Goal: Information Seeking & Learning: Learn about a topic

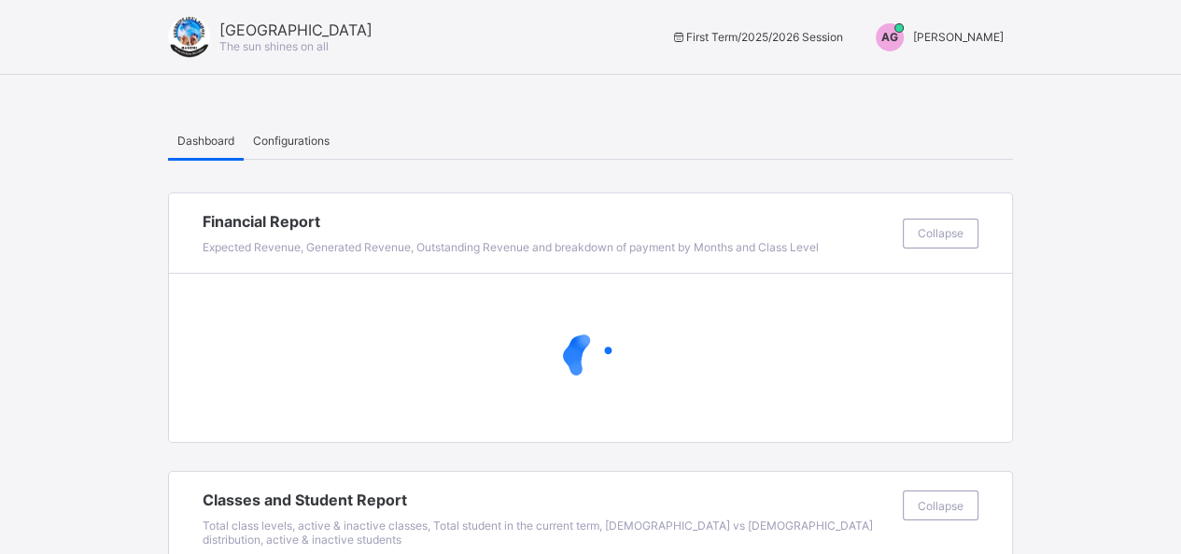
click at [947, 39] on span "[PERSON_NAME]" at bounding box center [958, 37] width 91 height 14
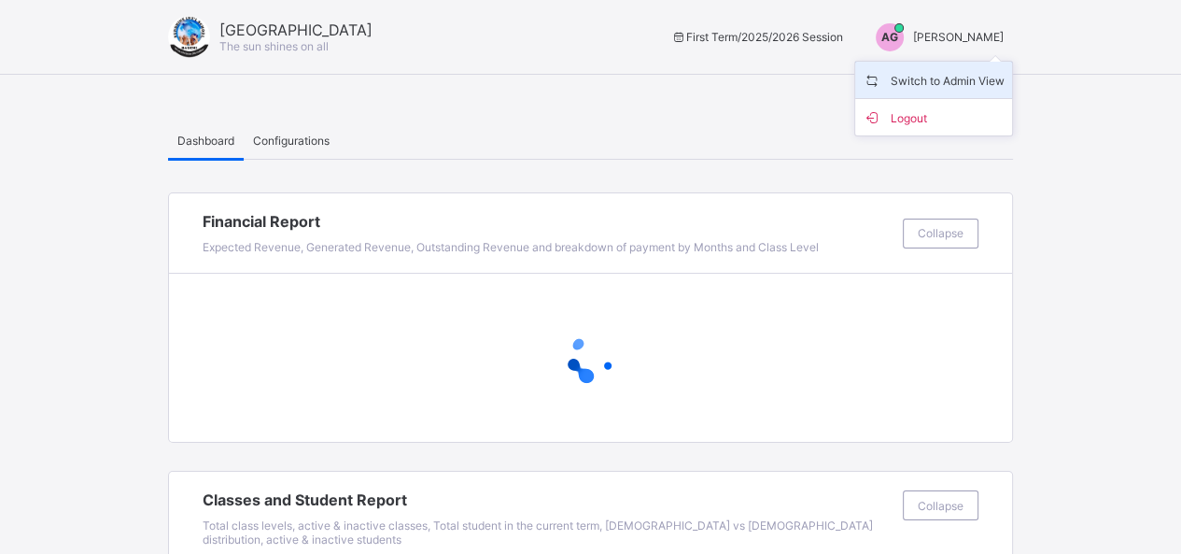
click at [947, 75] on span "Switch to Admin View" at bounding box center [934, 79] width 142 height 21
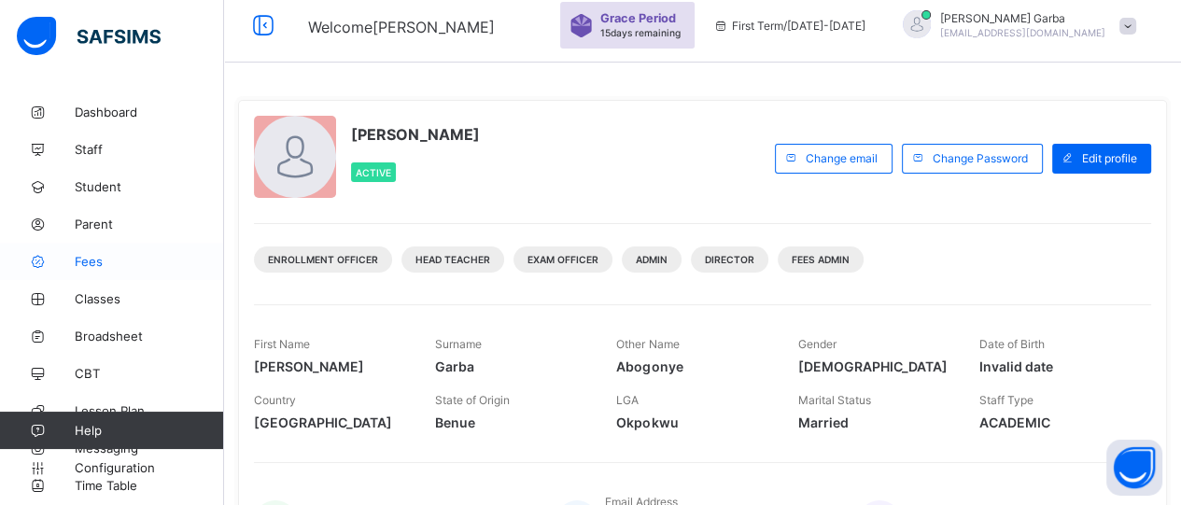
scroll to position [10, 0]
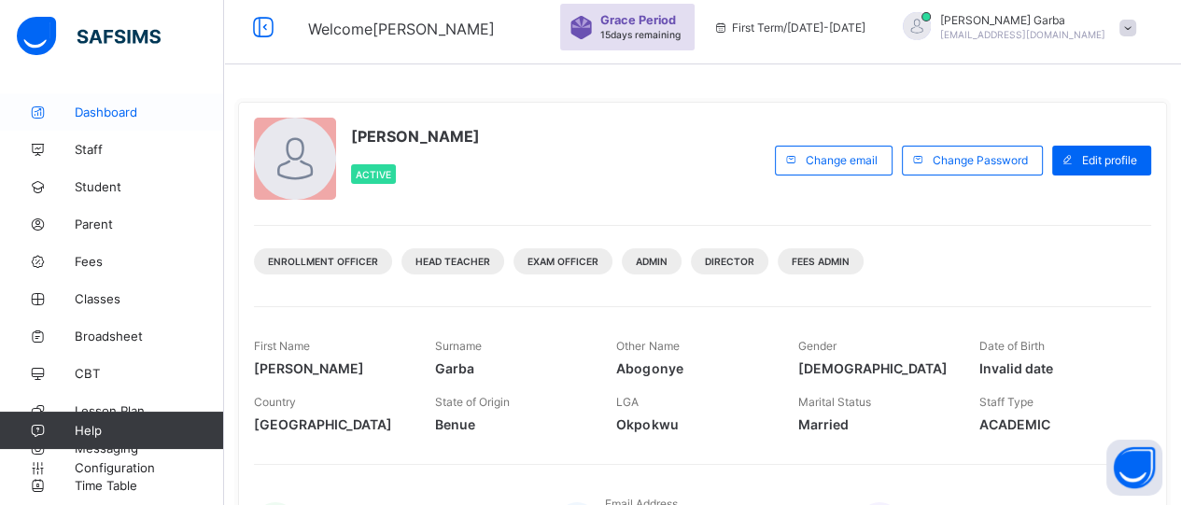
click at [104, 107] on span "Dashboard" at bounding box center [149, 112] width 149 height 15
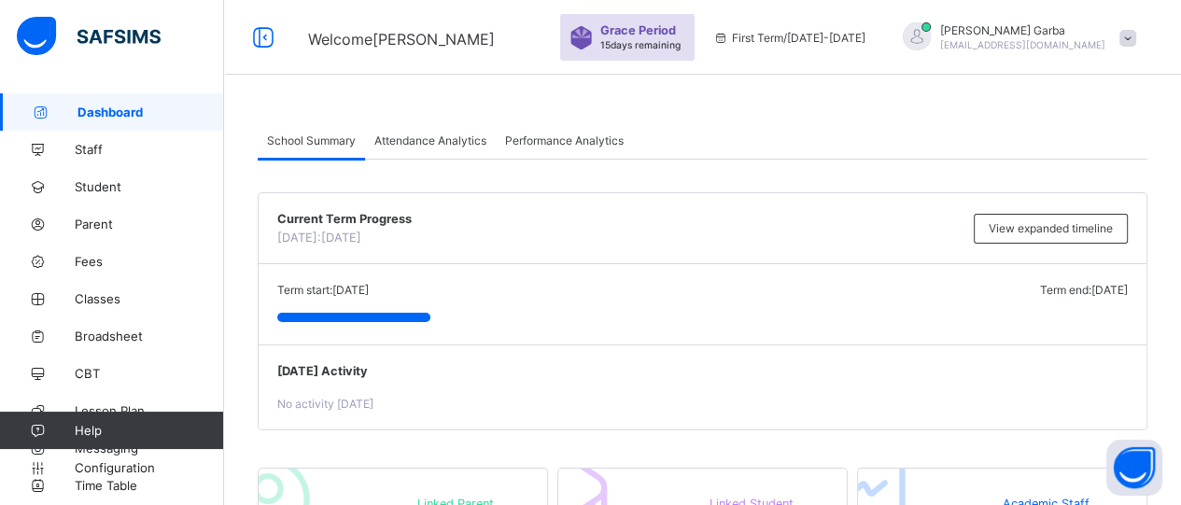
click at [567, 135] on span "Performance Analytics" at bounding box center [564, 141] width 119 height 14
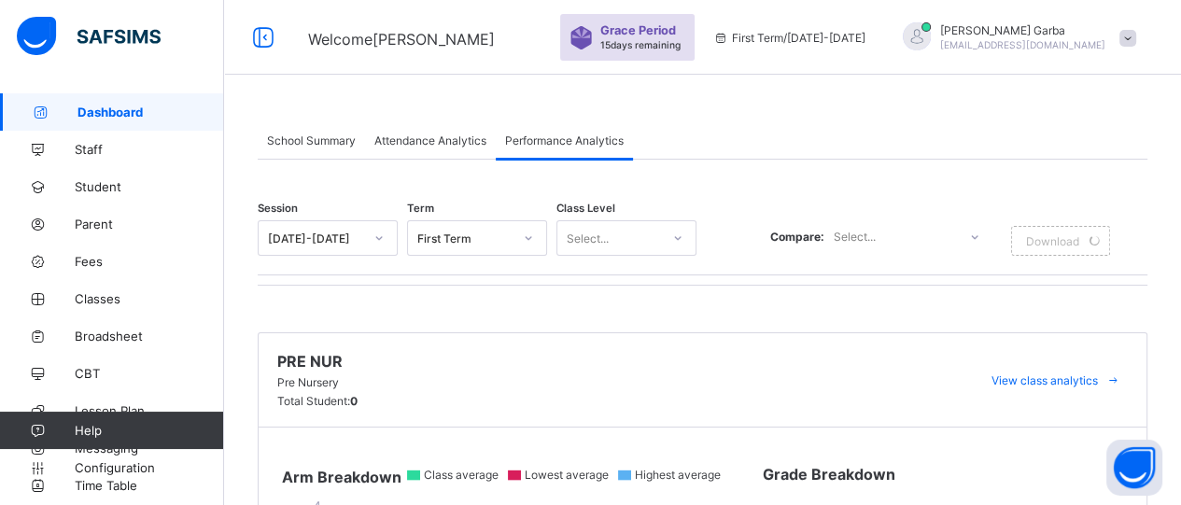
click at [567, 135] on span "Performance Analytics" at bounding box center [564, 141] width 119 height 14
drag, startPoint x: 837, startPoint y: 236, endPoint x: 773, endPoint y: 186, distance: 81.1
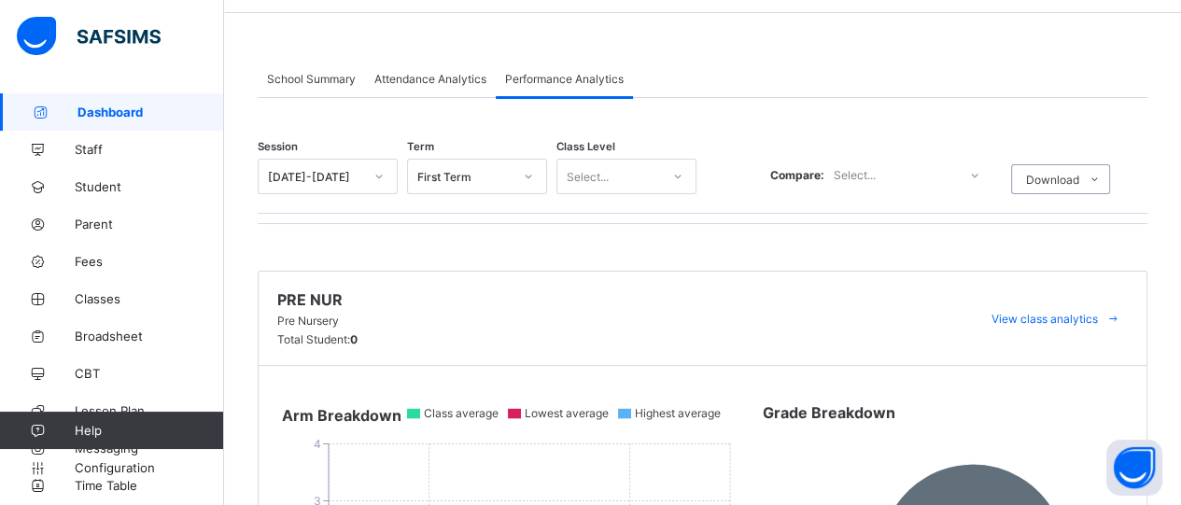
scroll to position [187, 0]
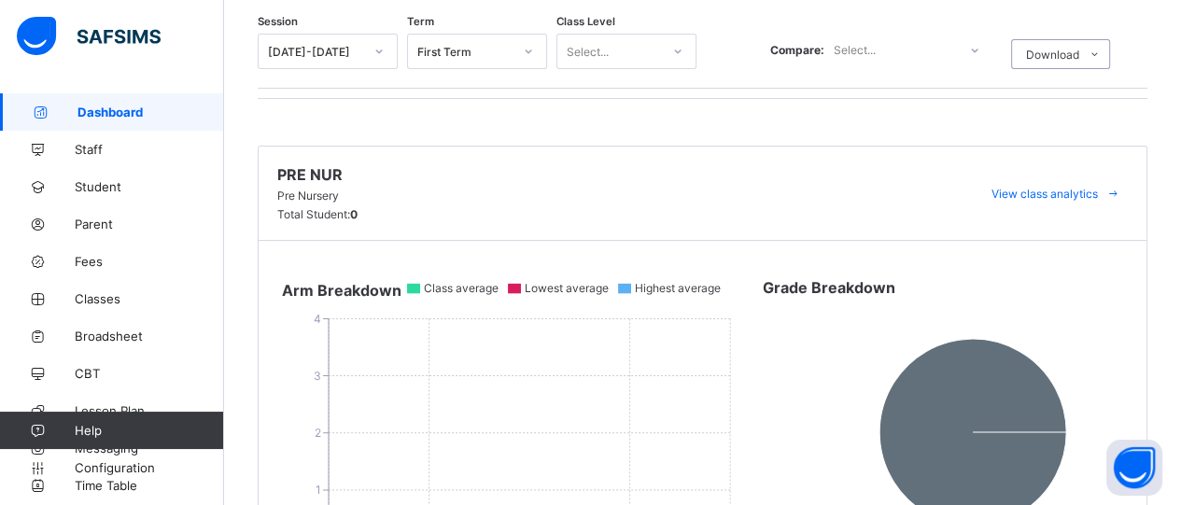
click at [384, 48] on icon at bounding box center [378, 51] width 11 height 19
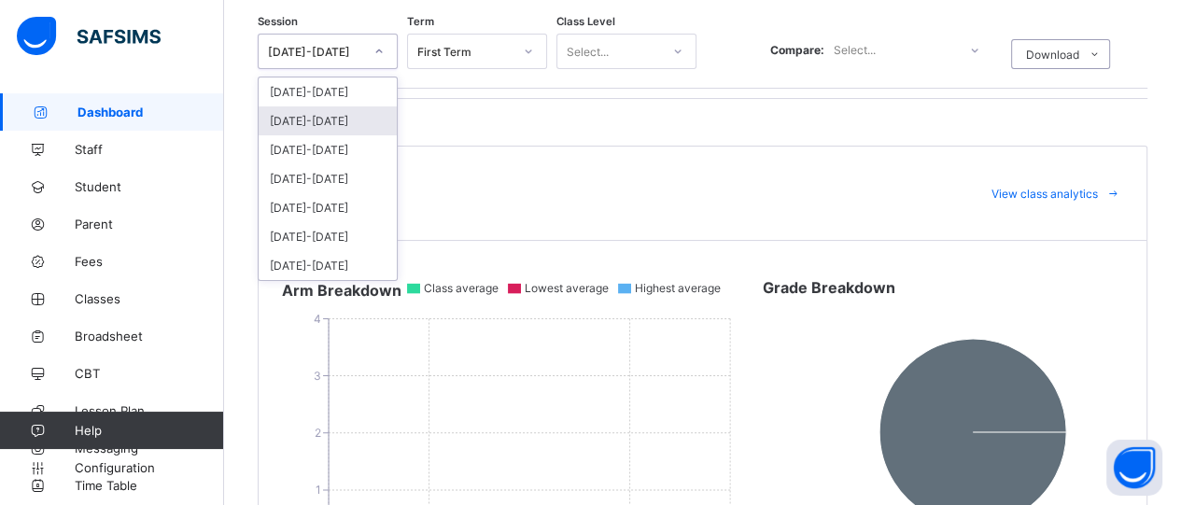
click at [329, 122] on div "2024-2025" at bounding box center [328, 120] width 138 height 29
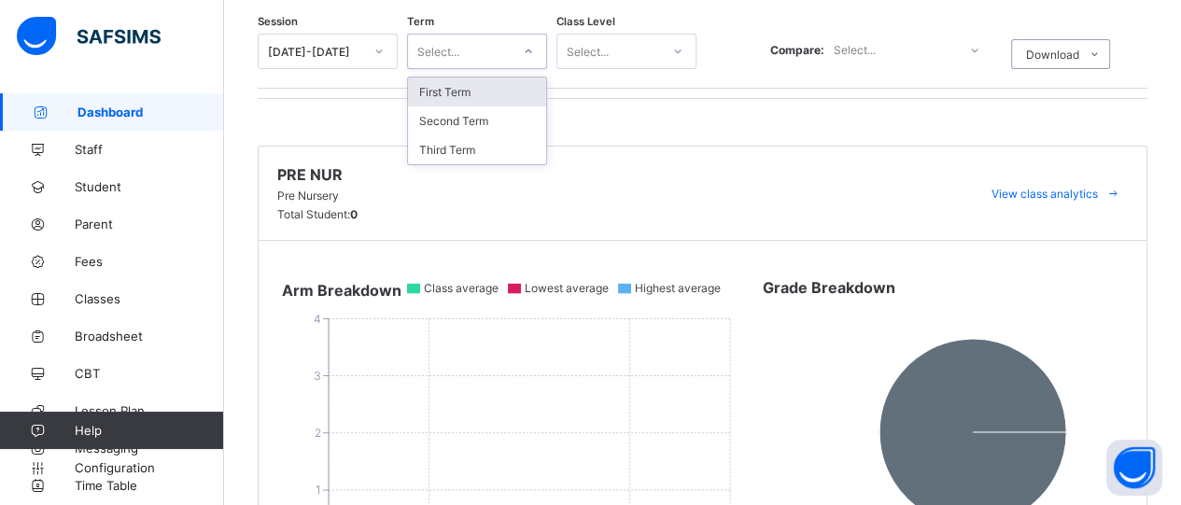
click at [519, 55] on div at bounding box center [529, 51] width 32 height 30
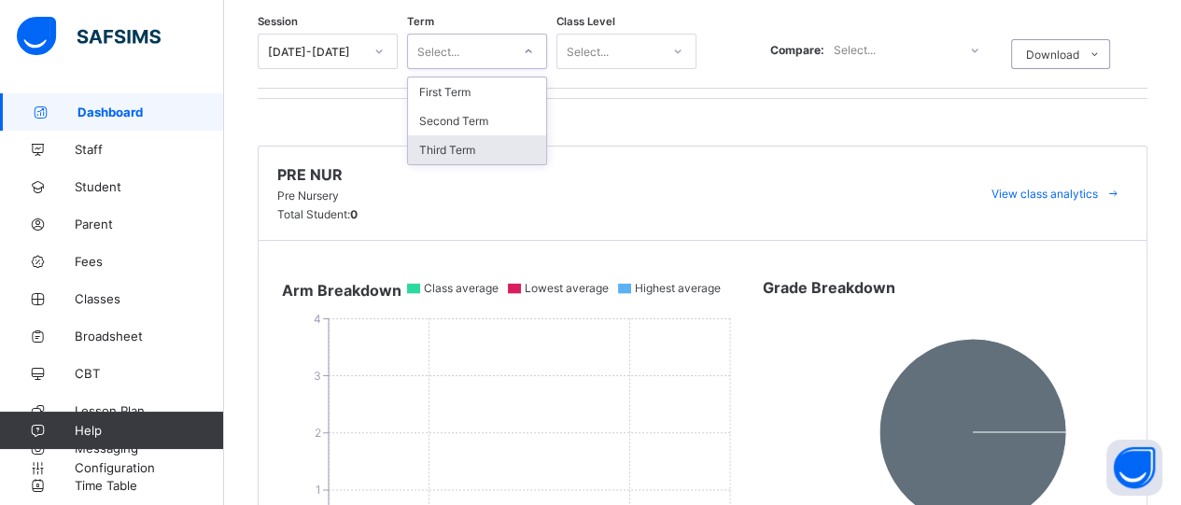
click at [484, 139] on div "Third Term" at bounding box center [477, 149] width 138 height 29
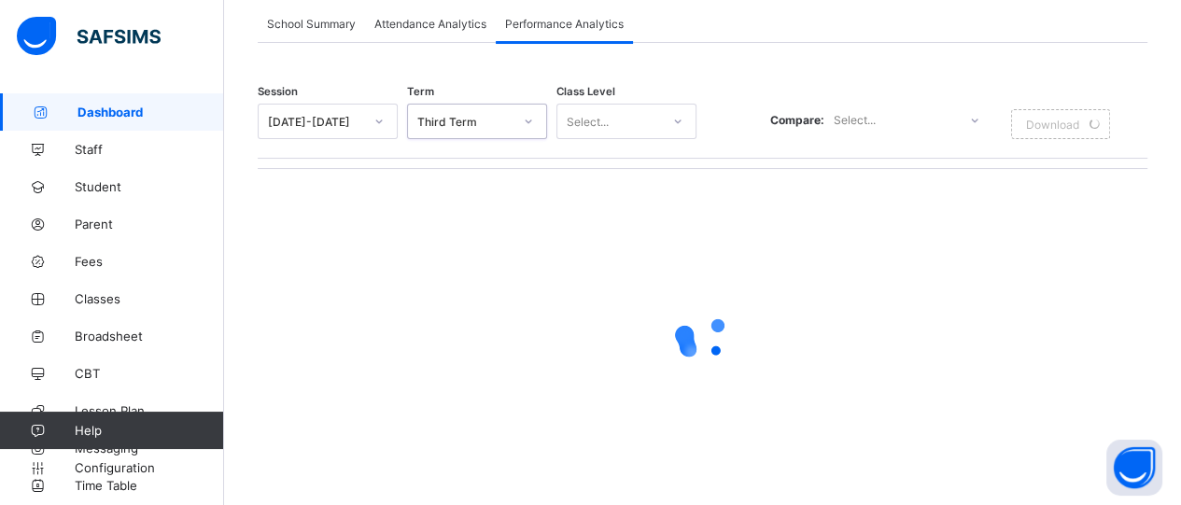
scroll to position [116, 0]
click at [668, 137] on div at bounding box center [678, 122] width 32 height 30
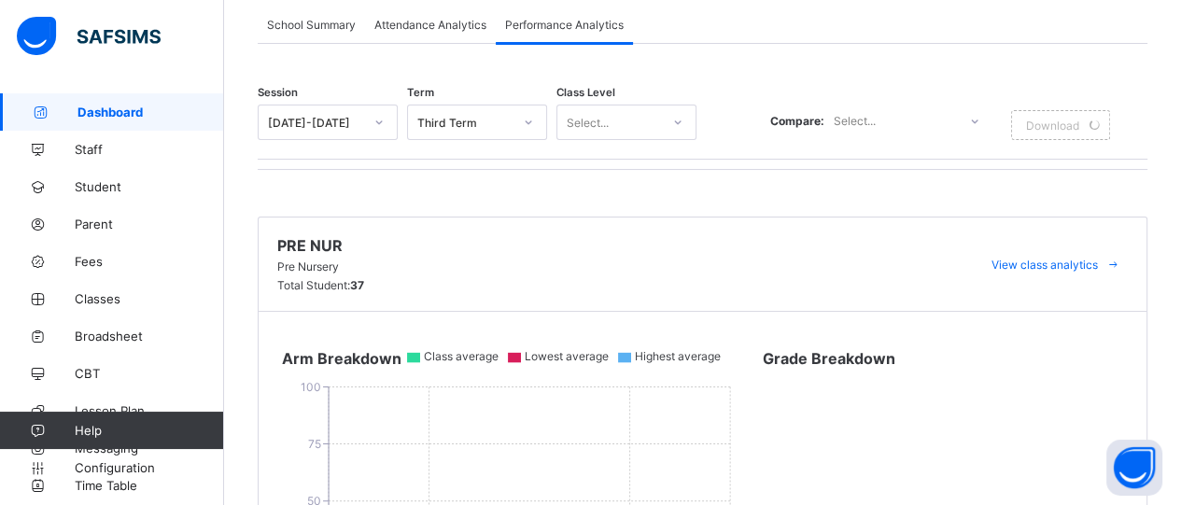
click at [668, 170] on div "Session 2024-2025 Term Third Term Class Level Select... Compare: Select... Down…" at bounding box center [703, 128] width 890 height 84
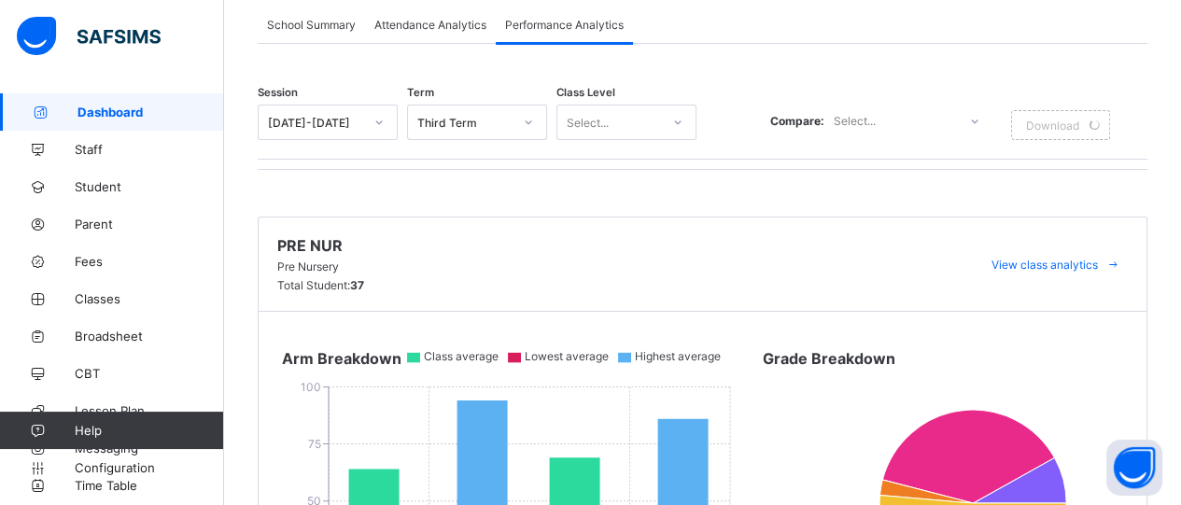
click at [676, 132] on icon at bounding box center [677, 122] width 11 height 19
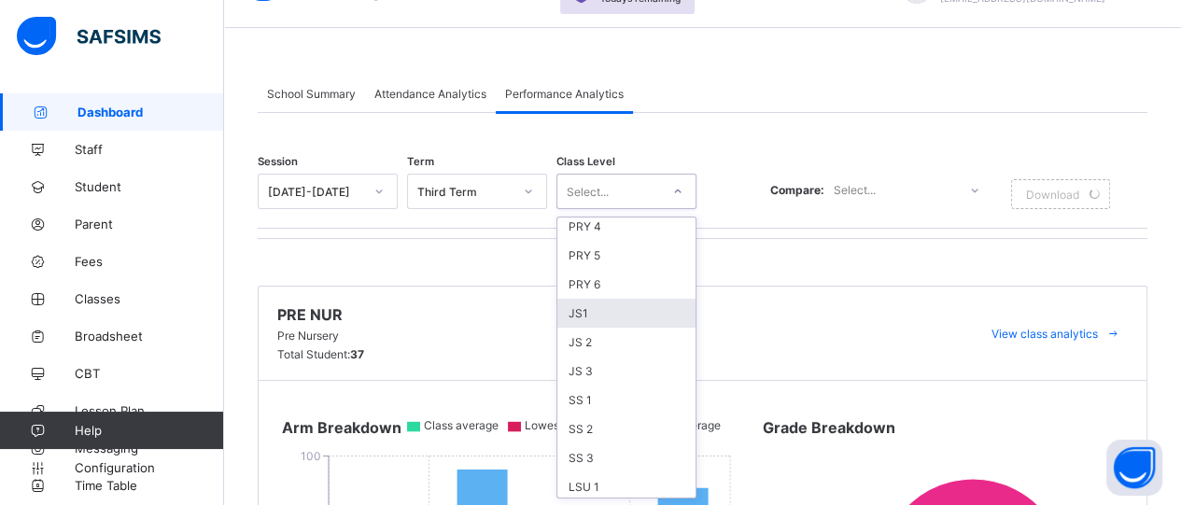
scroll to position [270, 0]
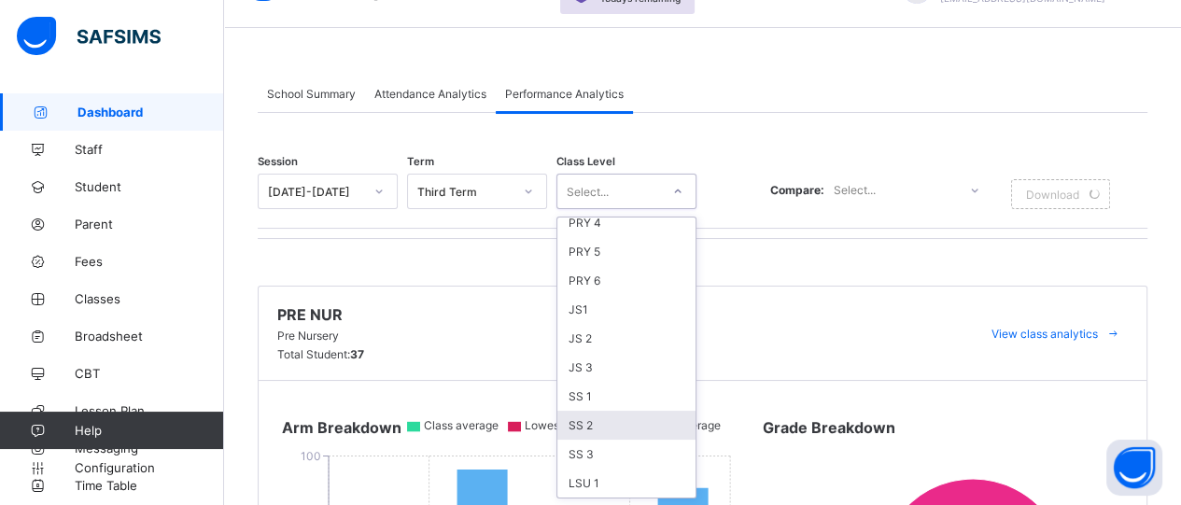
click at [596, 422] on div "SS 2" at bounding box center [626, 425] width 138 height 29
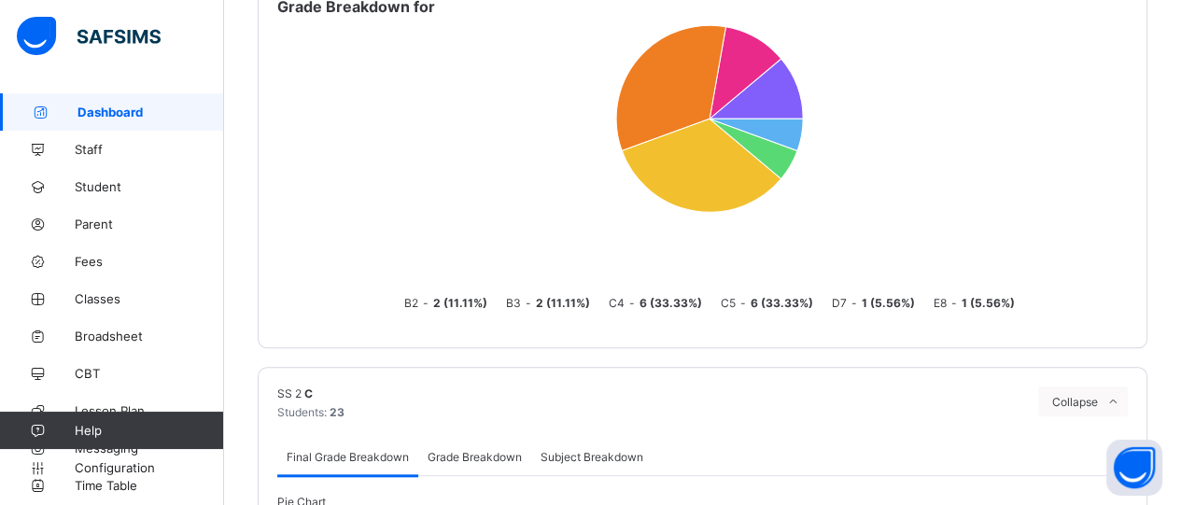
scroll to position [1610, 0]
click at [476, 439] on div "Grade Breakdown" at bounding box center [474, 457] width 113 height 37
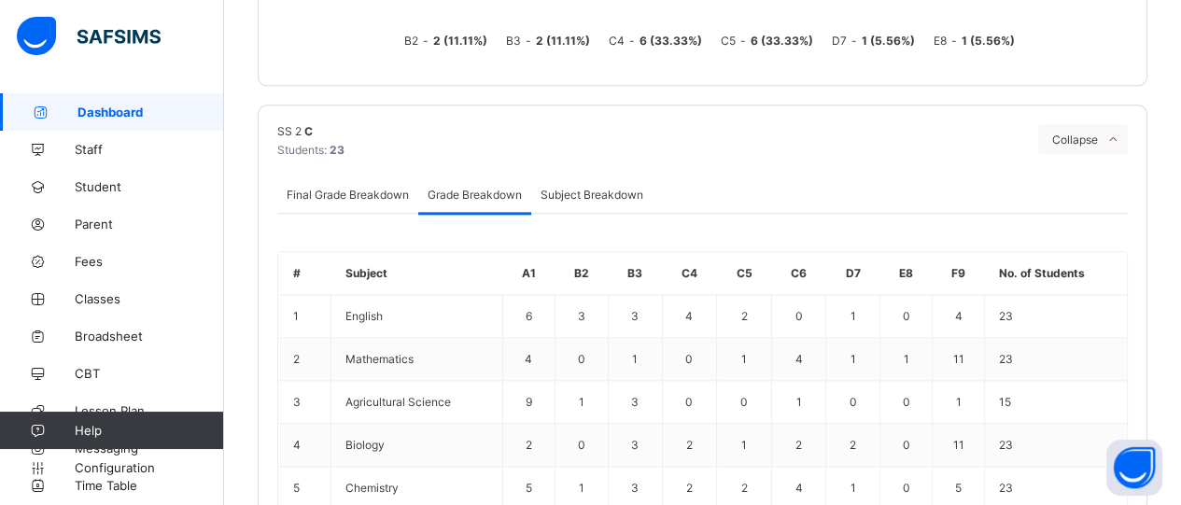
scroll to position [1872, 0]
click at [343, 176] on div "Final Grade Breakdown" at bounding box center [347, 194] width 141 height 37
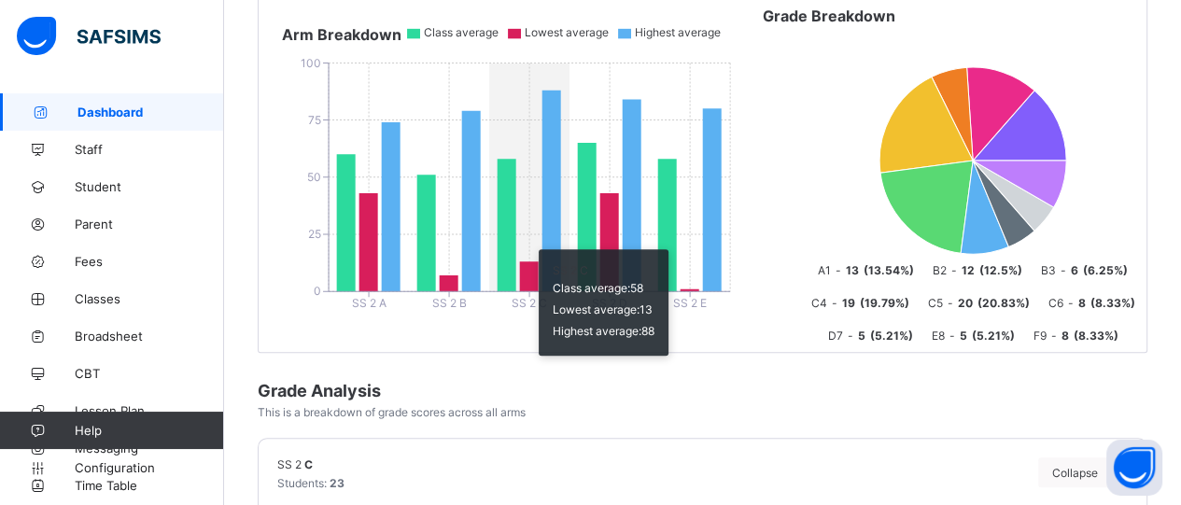
scroll to position [406, 0]
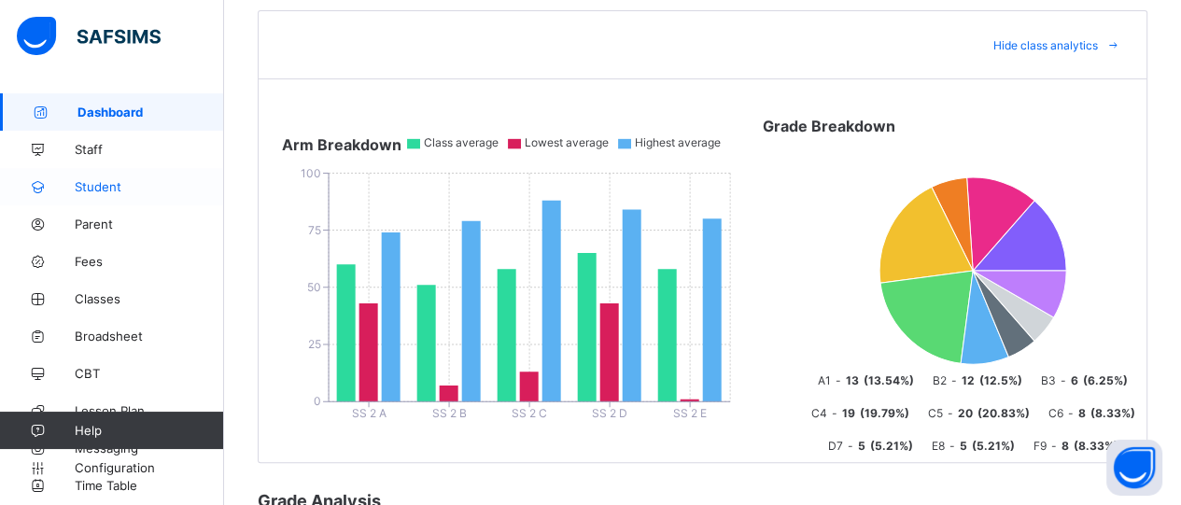
click at [105, 191] on span "Student" at bounding box center [149, 186] width 149 height 15
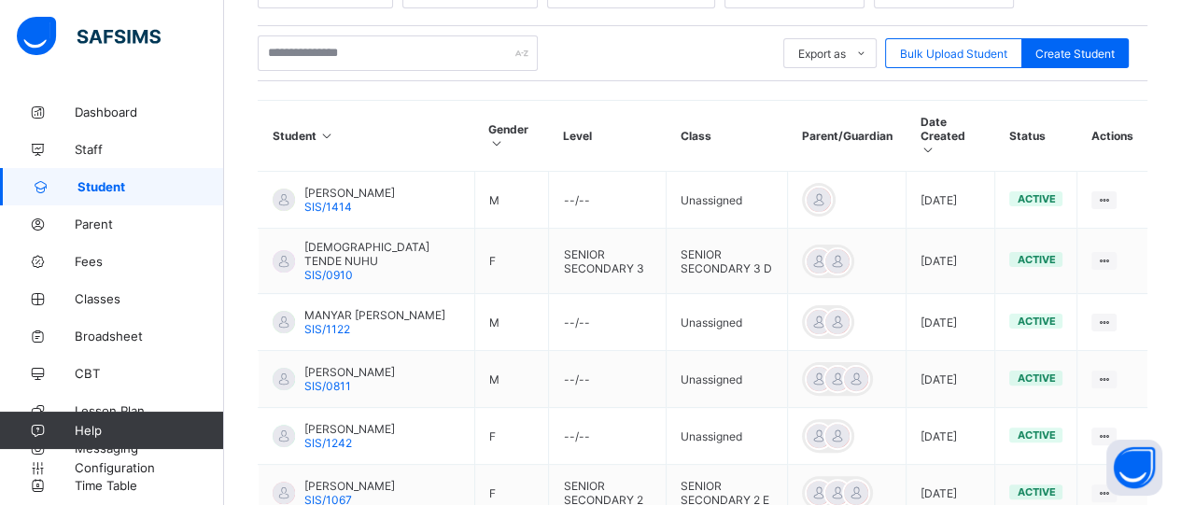
scroll to position [389, 0]
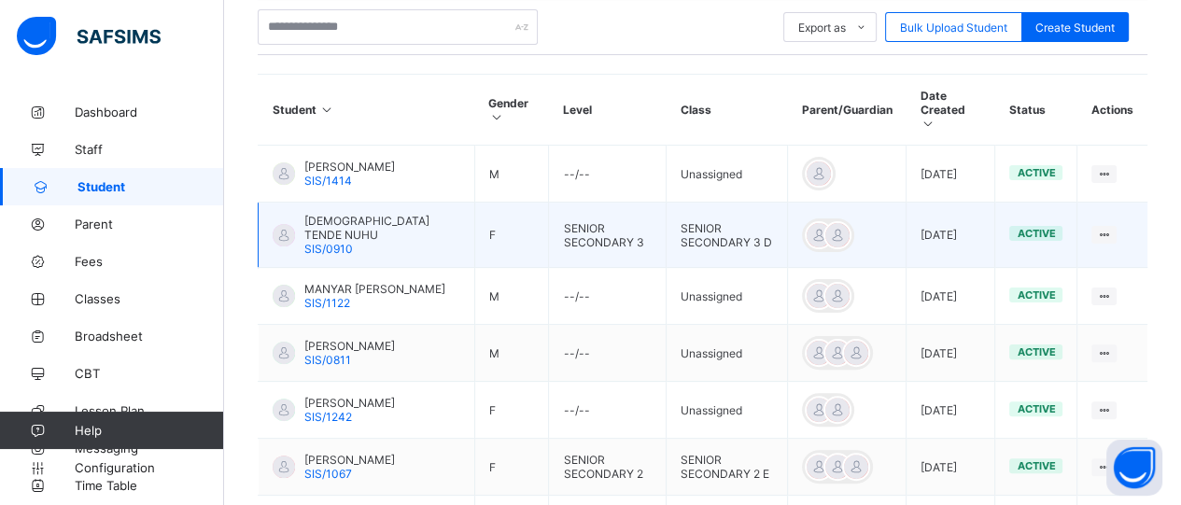
click at [358, 214] on span "CHRISTOS TENDE NUHU" at bounding box center [382, 228] width 156 height 28
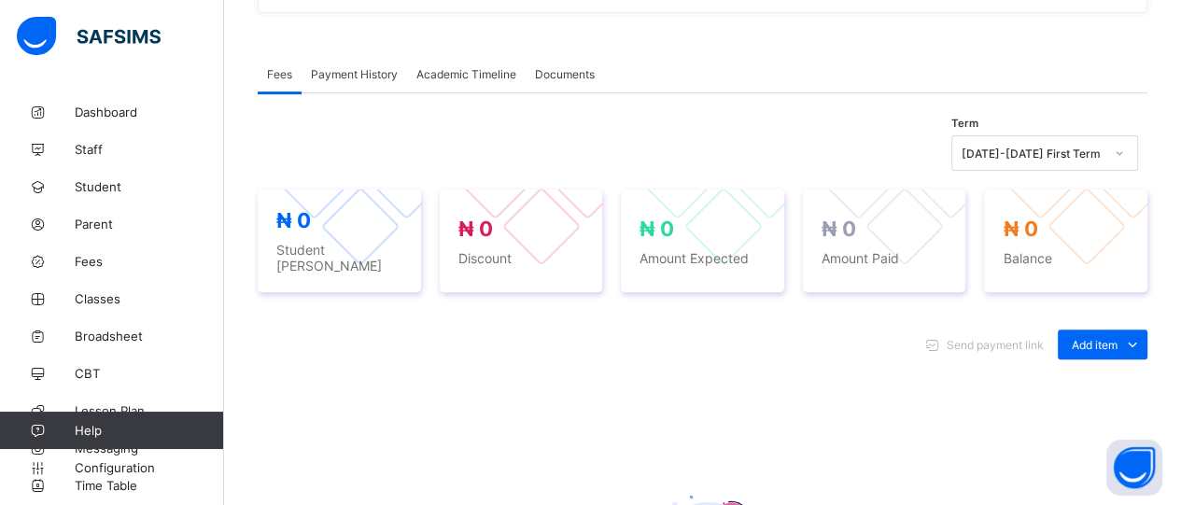
scroll to position [536, 0]
click at [474, 82] on div "Academic Timeline" at bounding box center [466, 74] width 119 height 37
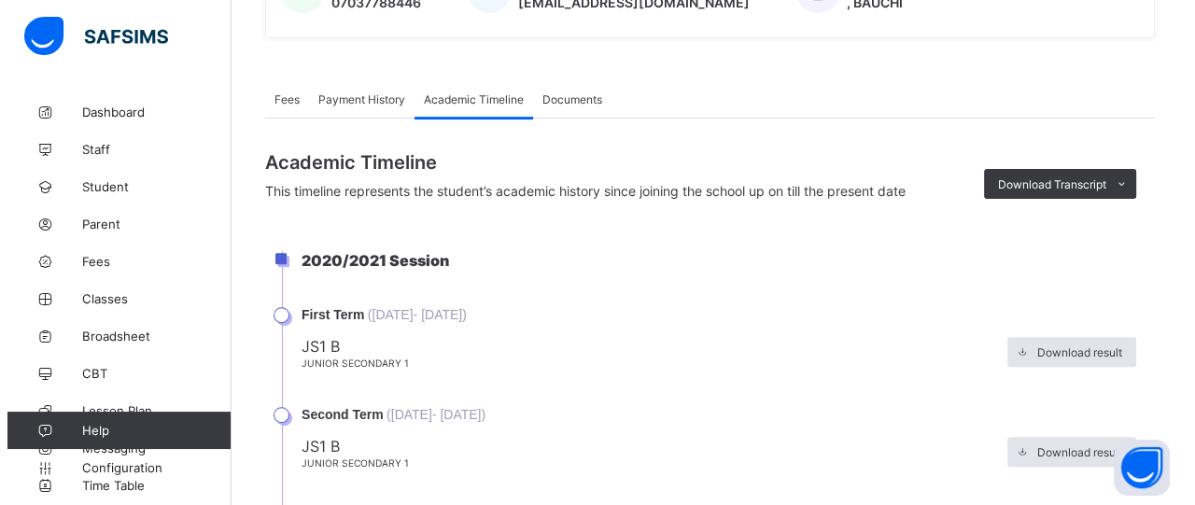
scroll to position [509, 0]
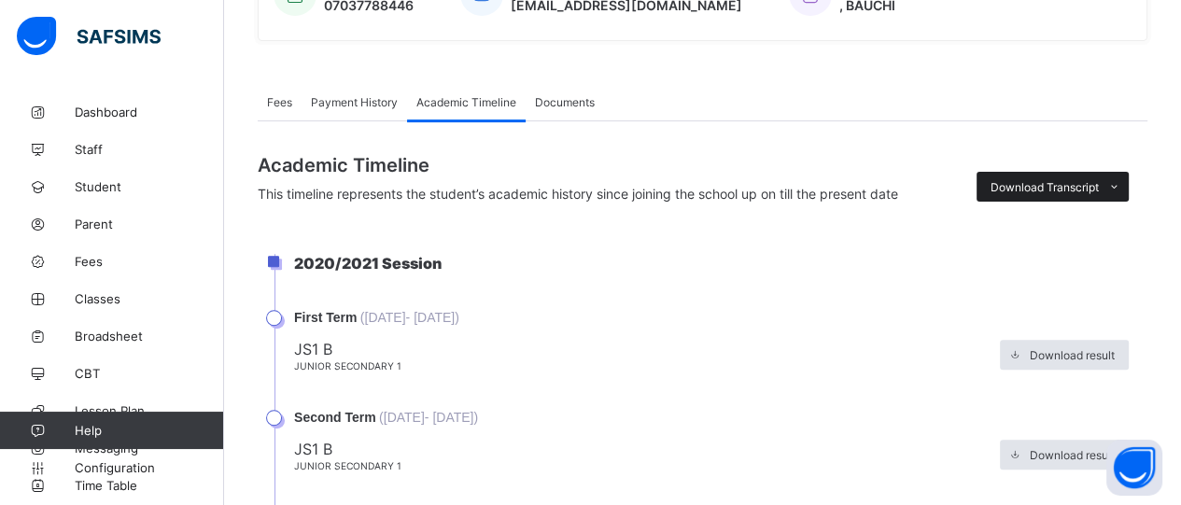
click at [1081, 181] on span "Download Transcript" at bounding box center [1045, 187] width 108 height 14
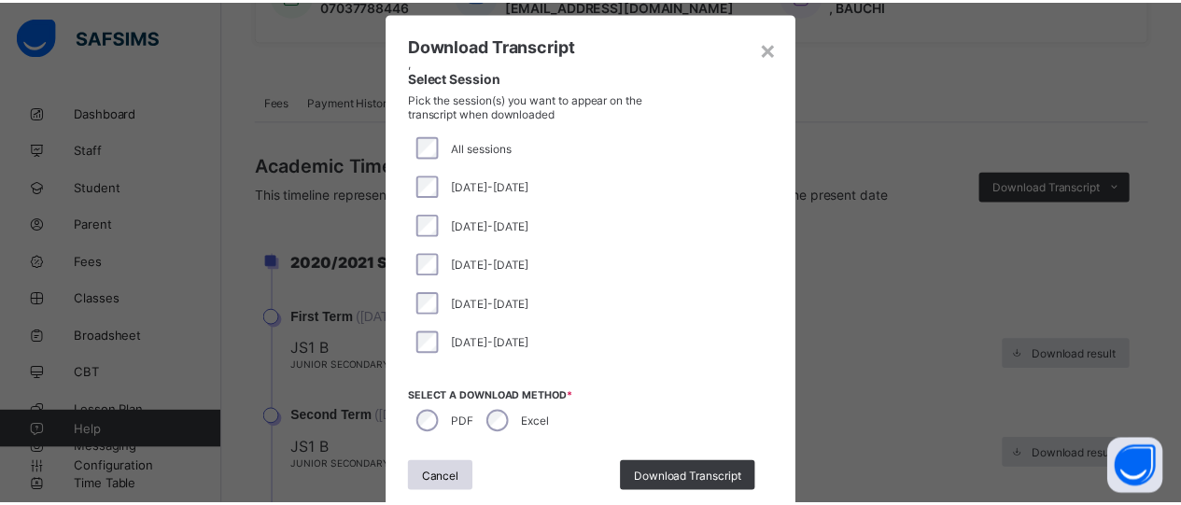
scroll to position [52, 0]
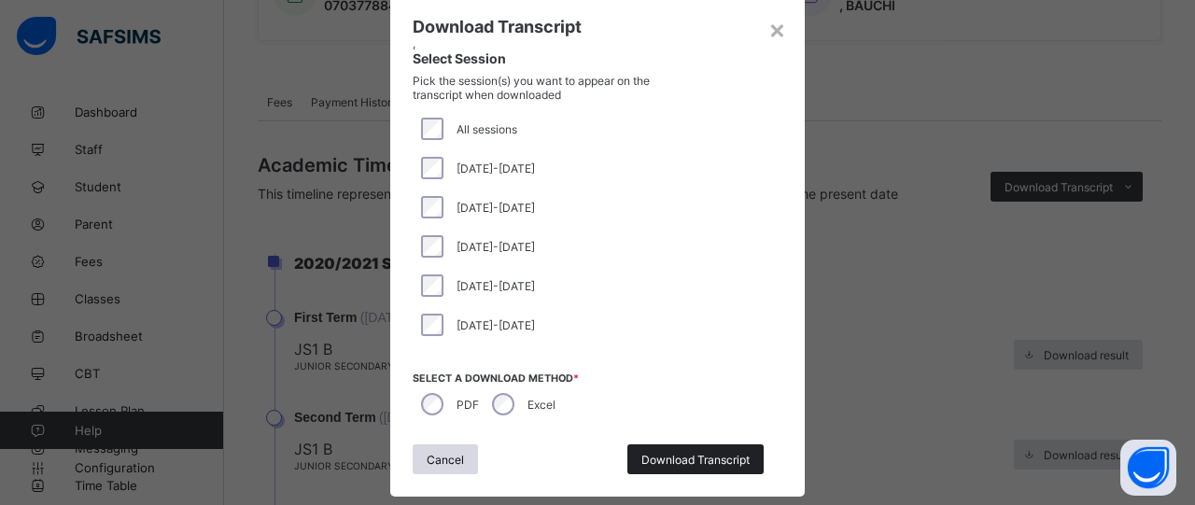
click at [723, 462] on span "Download Transcript" at bounding box center [695, 460] width 108 height 14
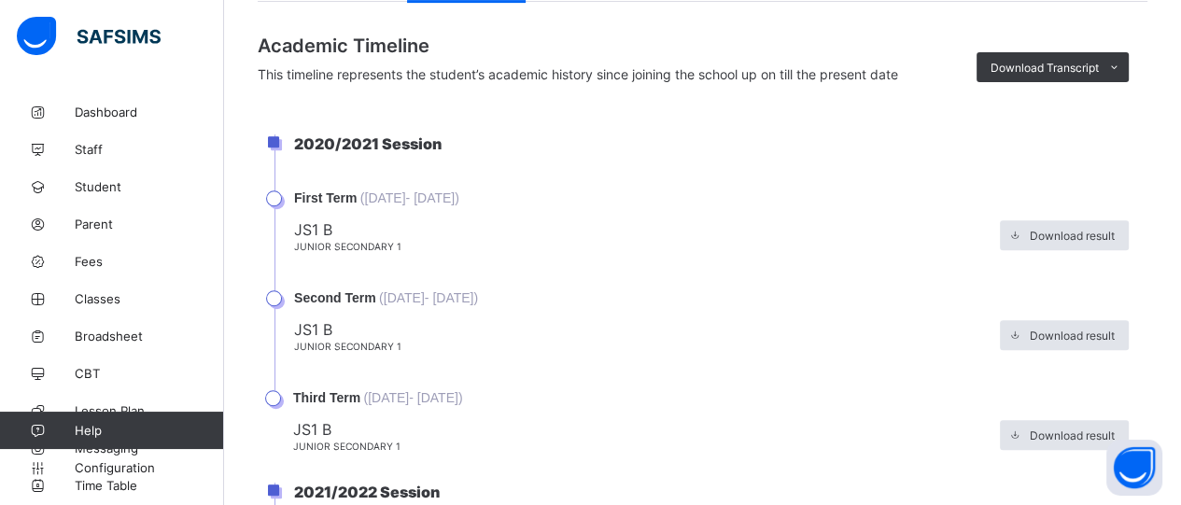
scroll to position [627, 0]
click at [114, 186] on span "Student" at bounding box center [149, 186] width 149 height 15
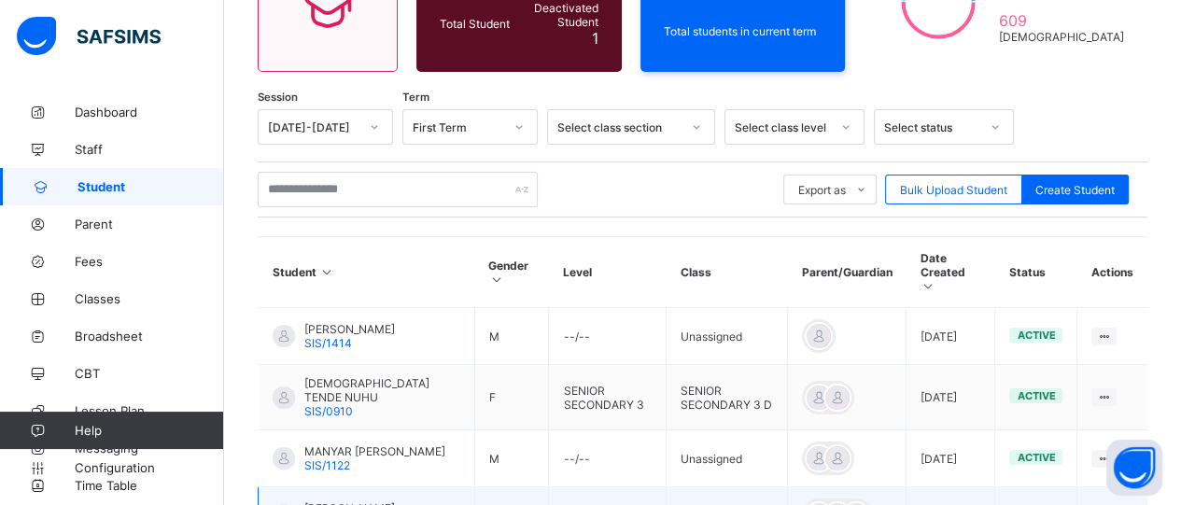
scroll to position [224, 0]
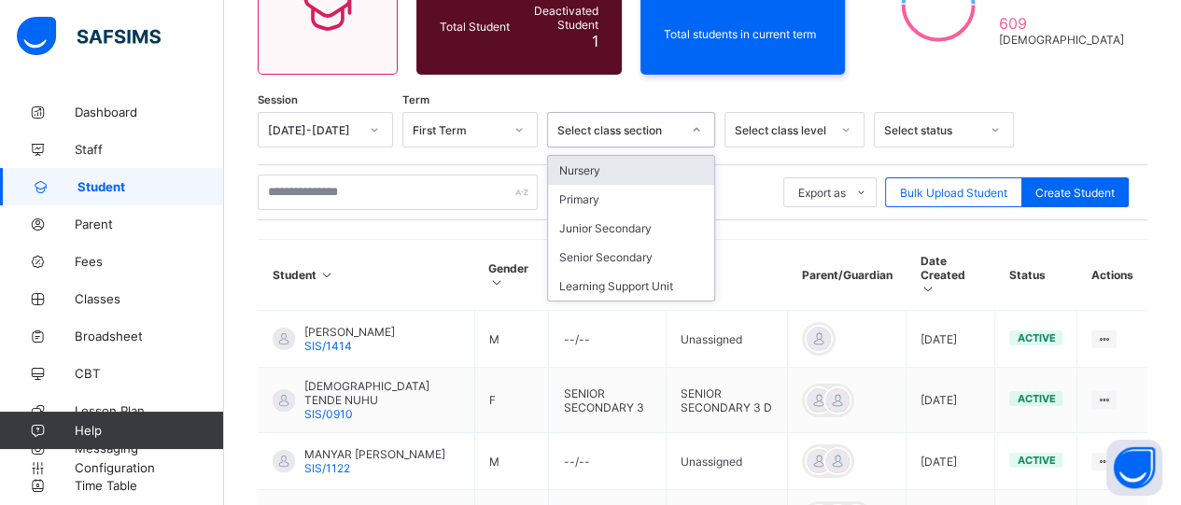
click at [625, 127] on div "Select class section" at bounding box center [618, 130] width 123 height 14
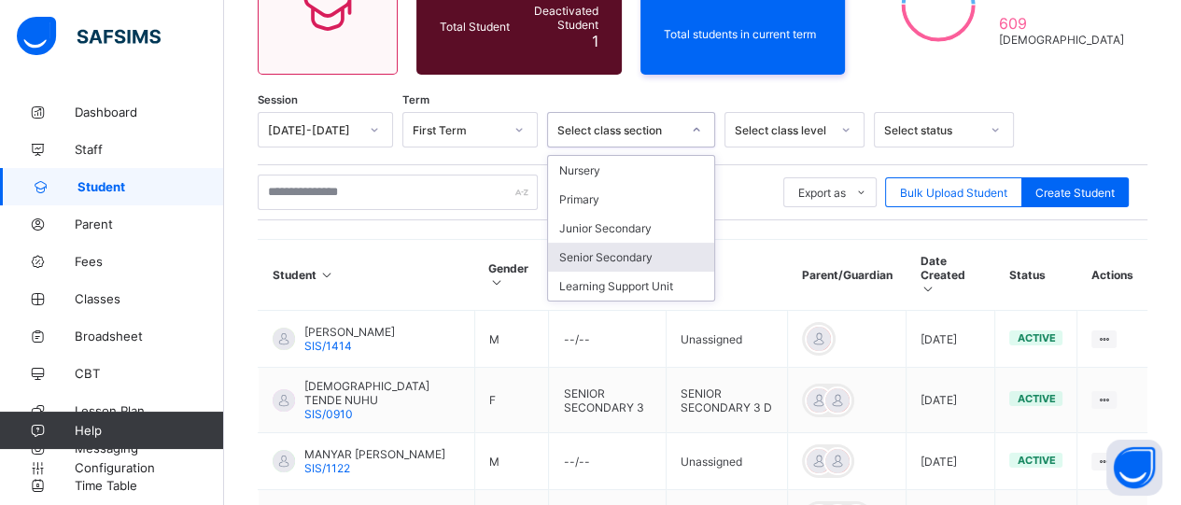
click at [625, 246] on div "Senior Secondary" at bounding box center [631, 257] width 166 height 29
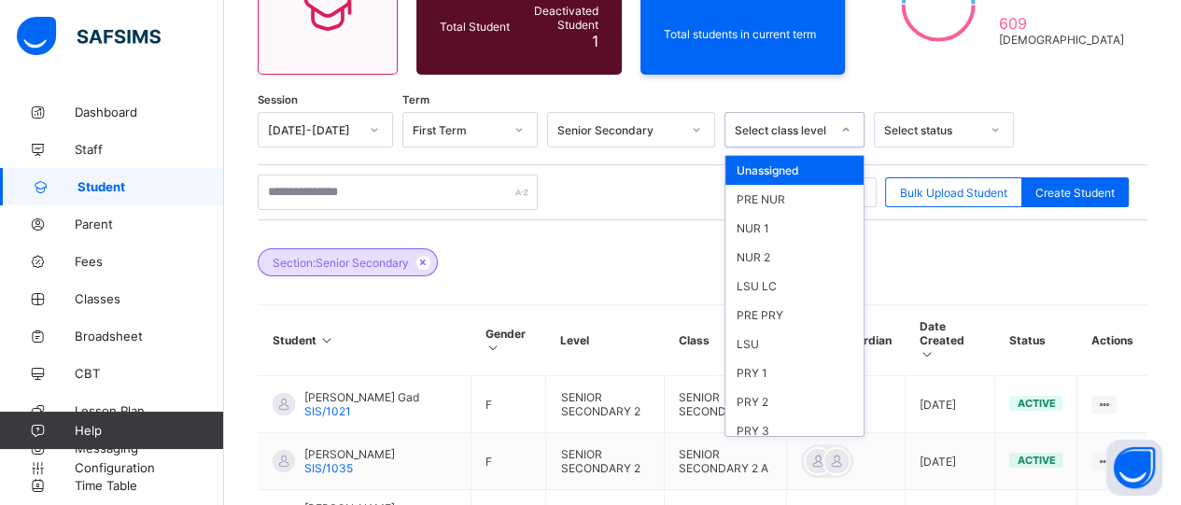
click at [773, 140] on div "Select class level" at bounding box center [776, 130] width 103 height 26
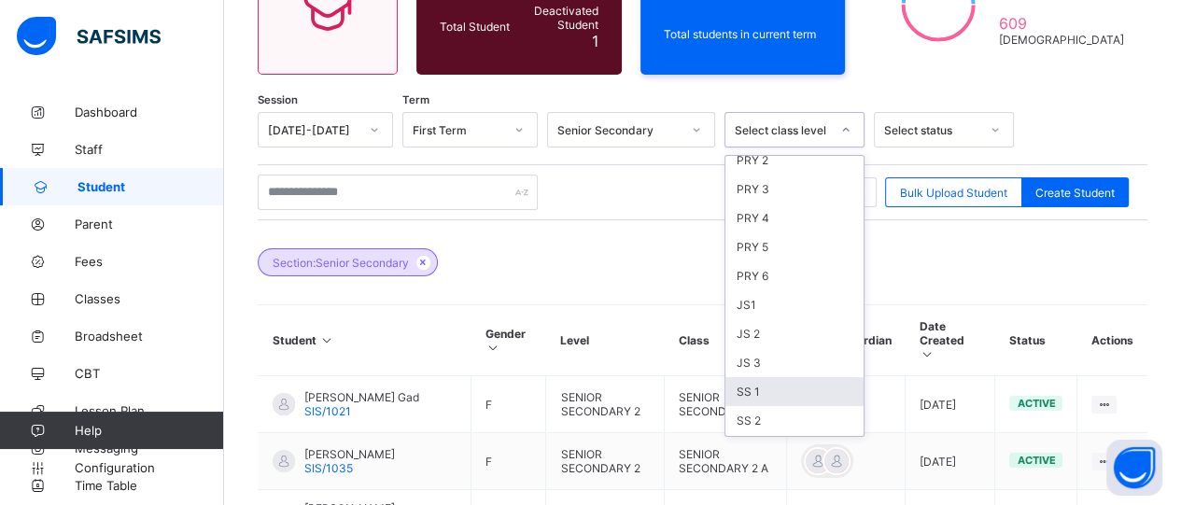
scroll to position [316, 0]
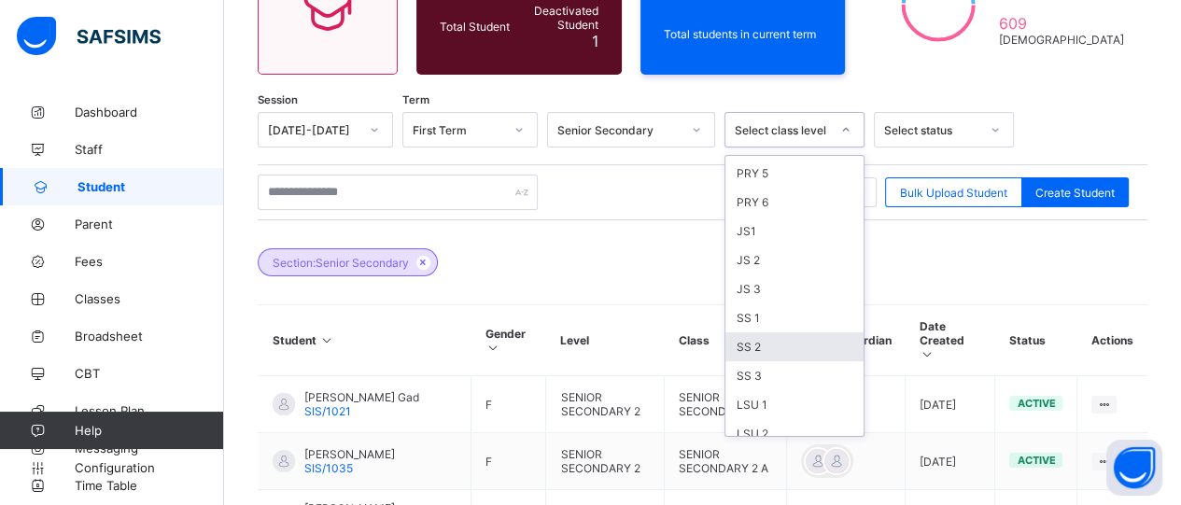
click at [770, 332] on div "SS 2" at bounding box center [794, 346] width 138 height 29
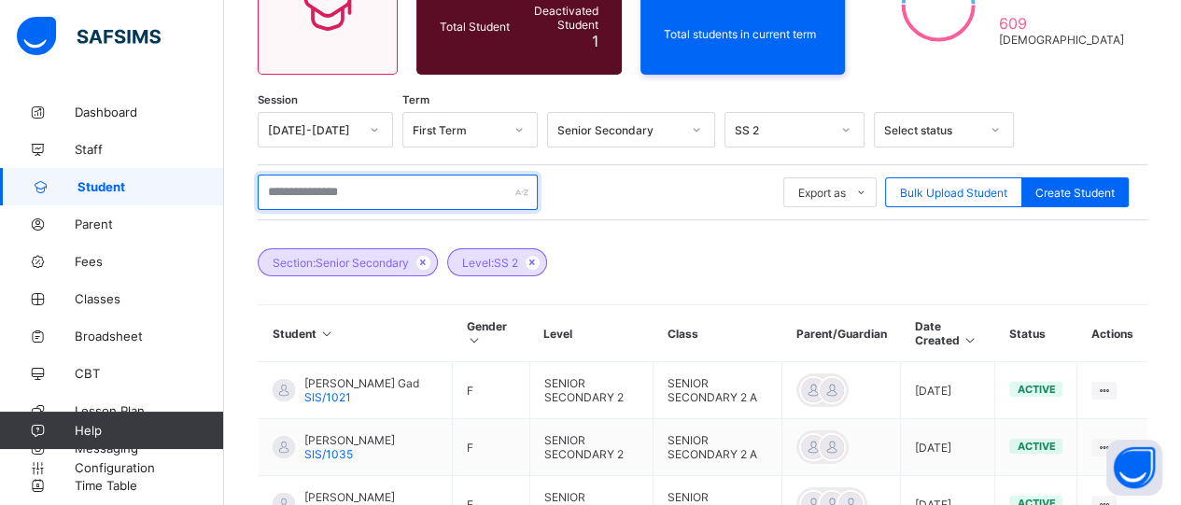
click at [343, 190] on input "text" at bounding box center [398, 192] width 280 height 35
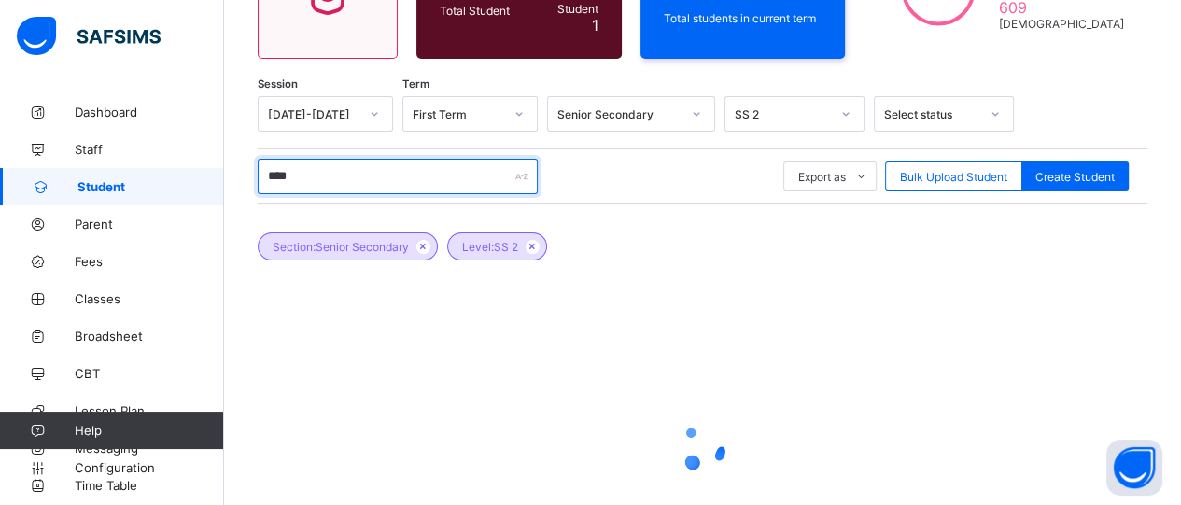
scroll to position [241, 0]
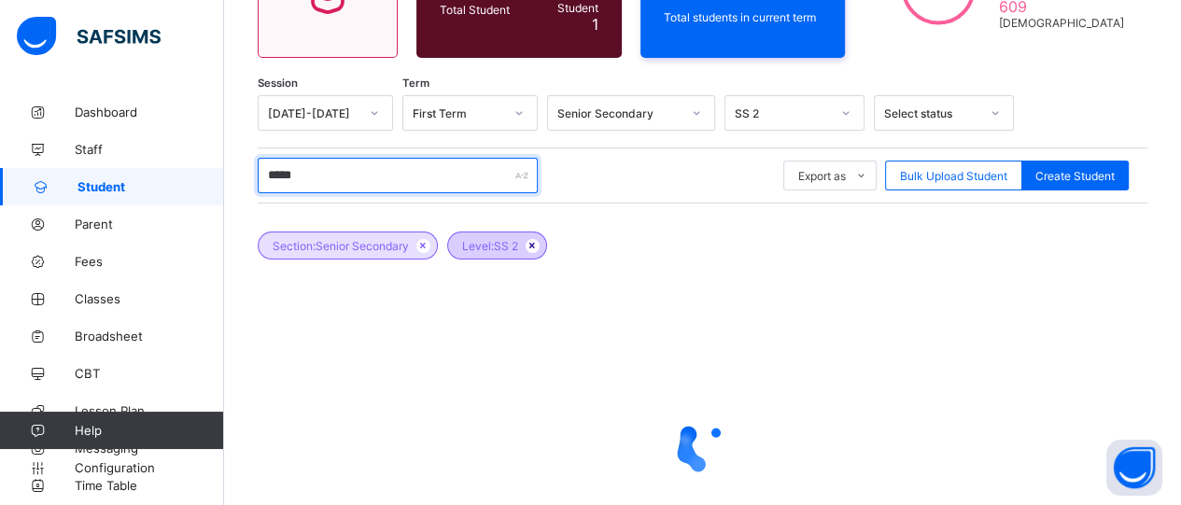
type input "*****"
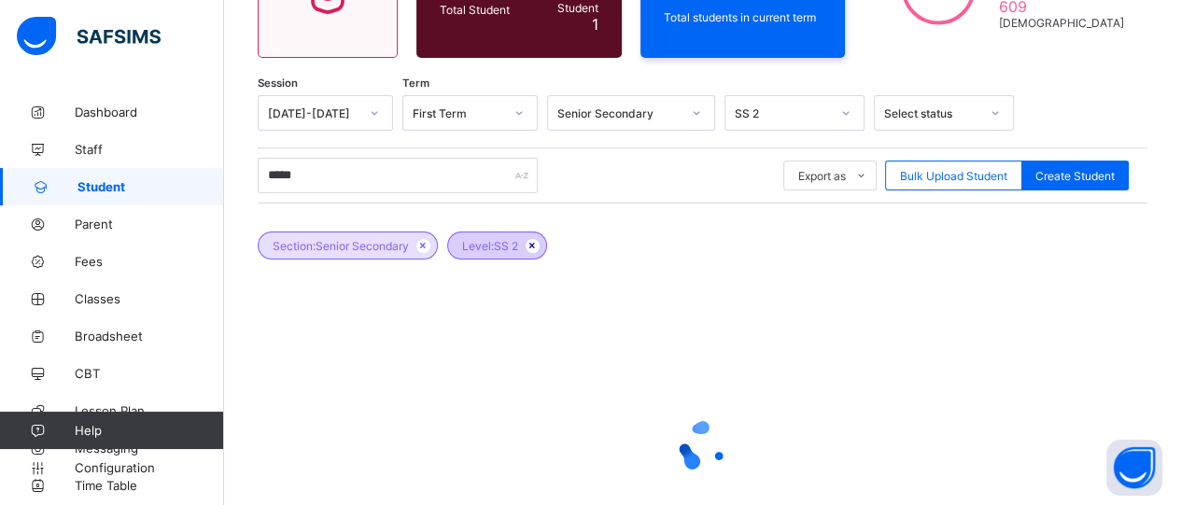
click at [540, 245] on icon at bounding box center [533, 245] width 16 height 11
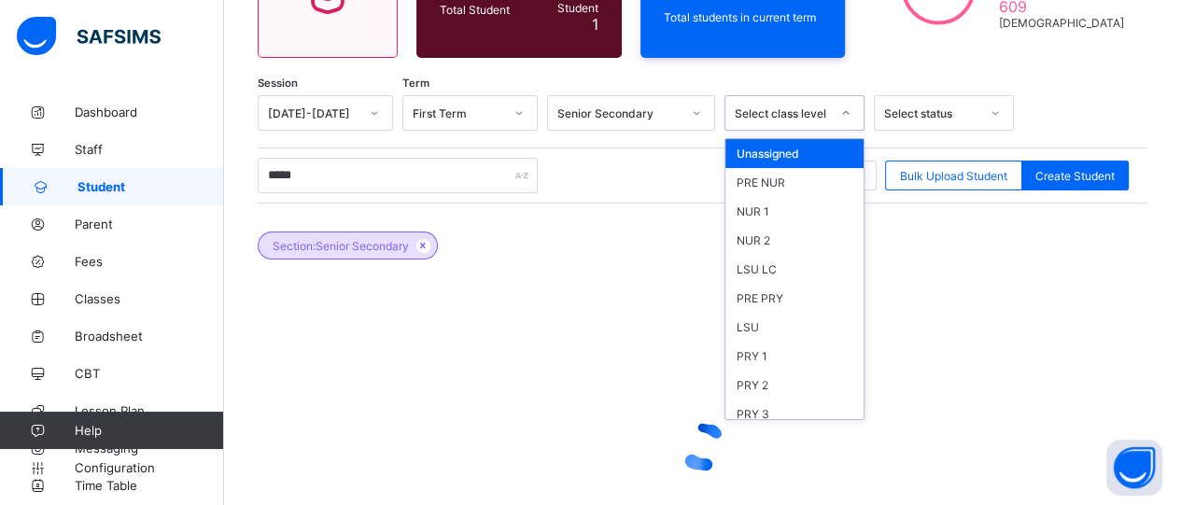
click at [788, 103] on div "Select class level" at bounding box center [776, 113] width 103 height 26
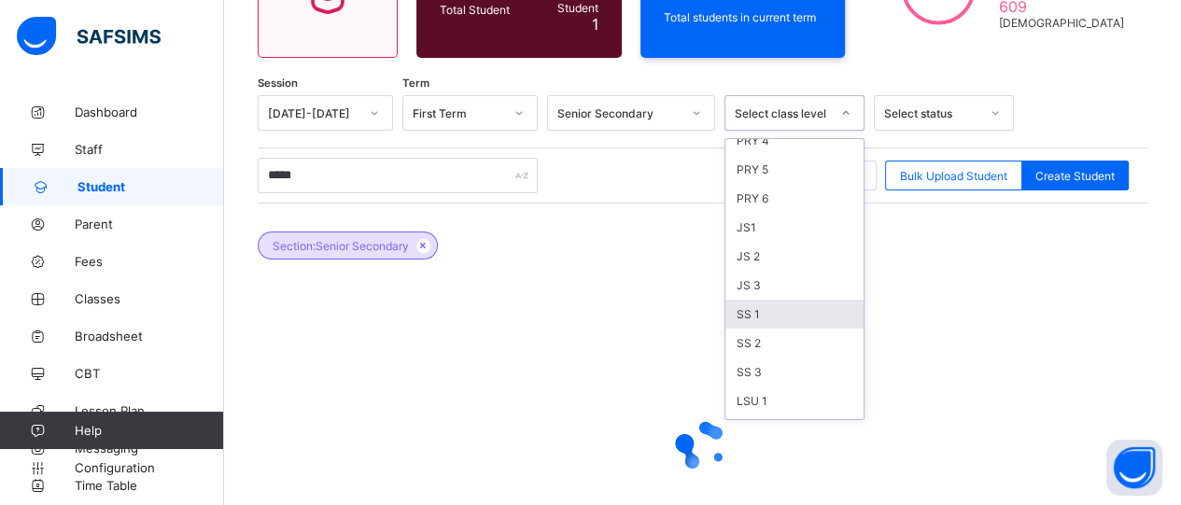
scroll to position [303, 0]
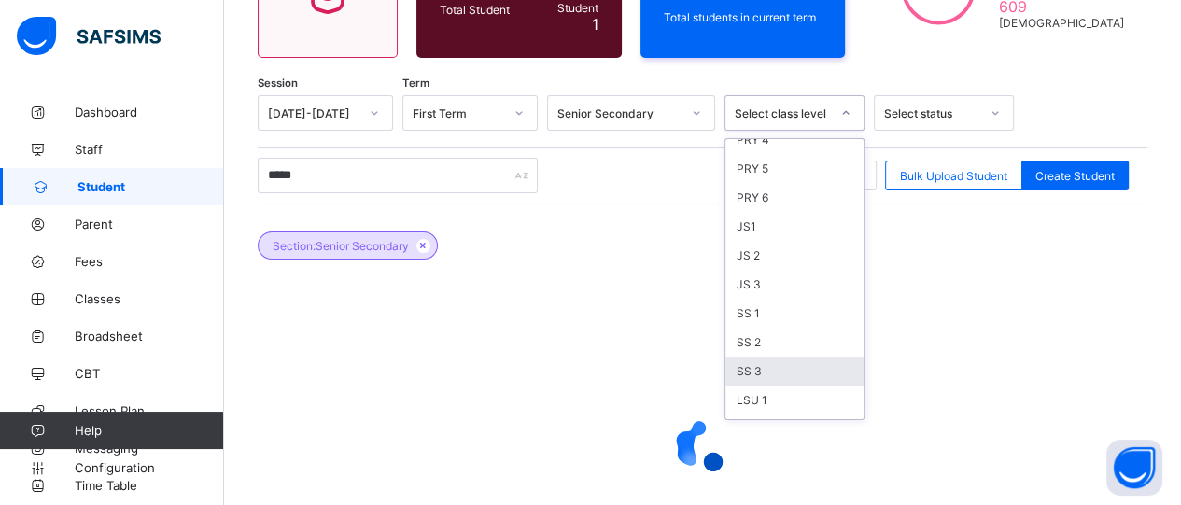
click at [750, 372] on div "SS 3" at bounding box center [794, 371] width 138 height 29
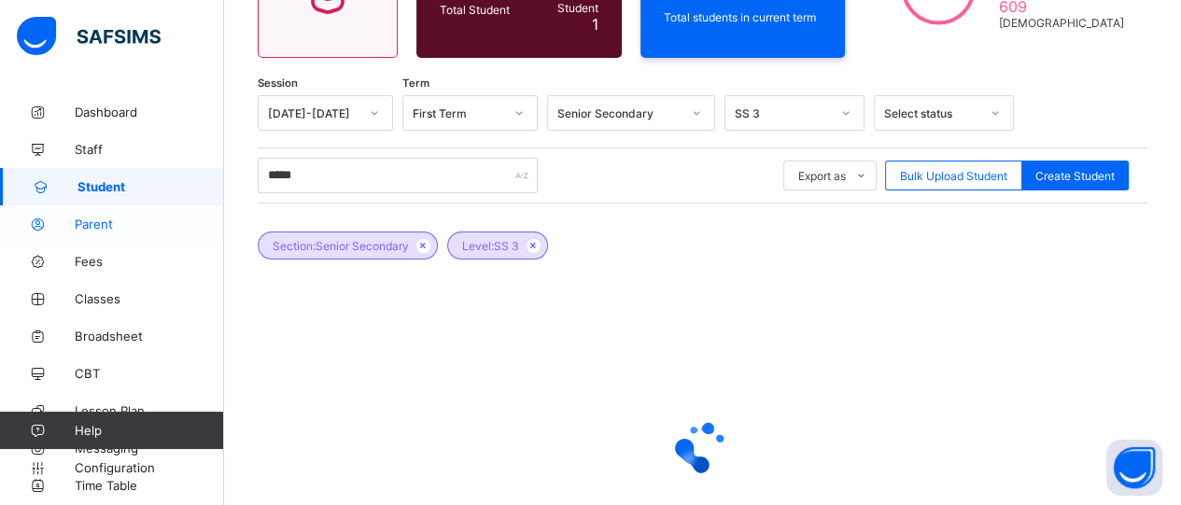
click at [98, 230] on span "Parent" at bounding box center [149, 224] width 149 height 15
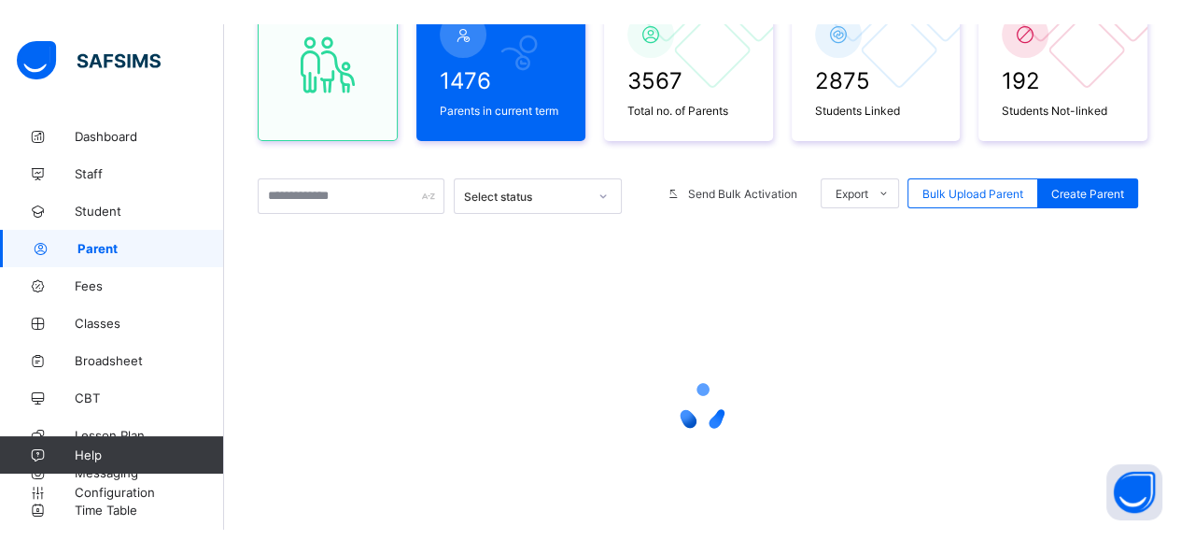
scroll to position [217, 0]
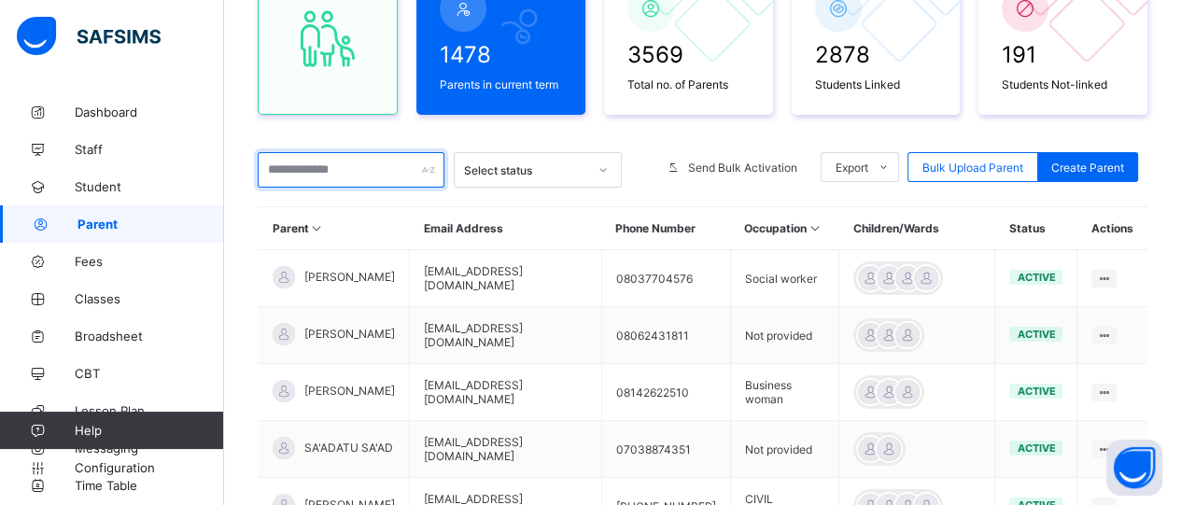
click at [344, 165] on input "text" at bounding box center [351, 169] width 187 height 35
